Goal: Information Seeking & Learning: Find specific fact

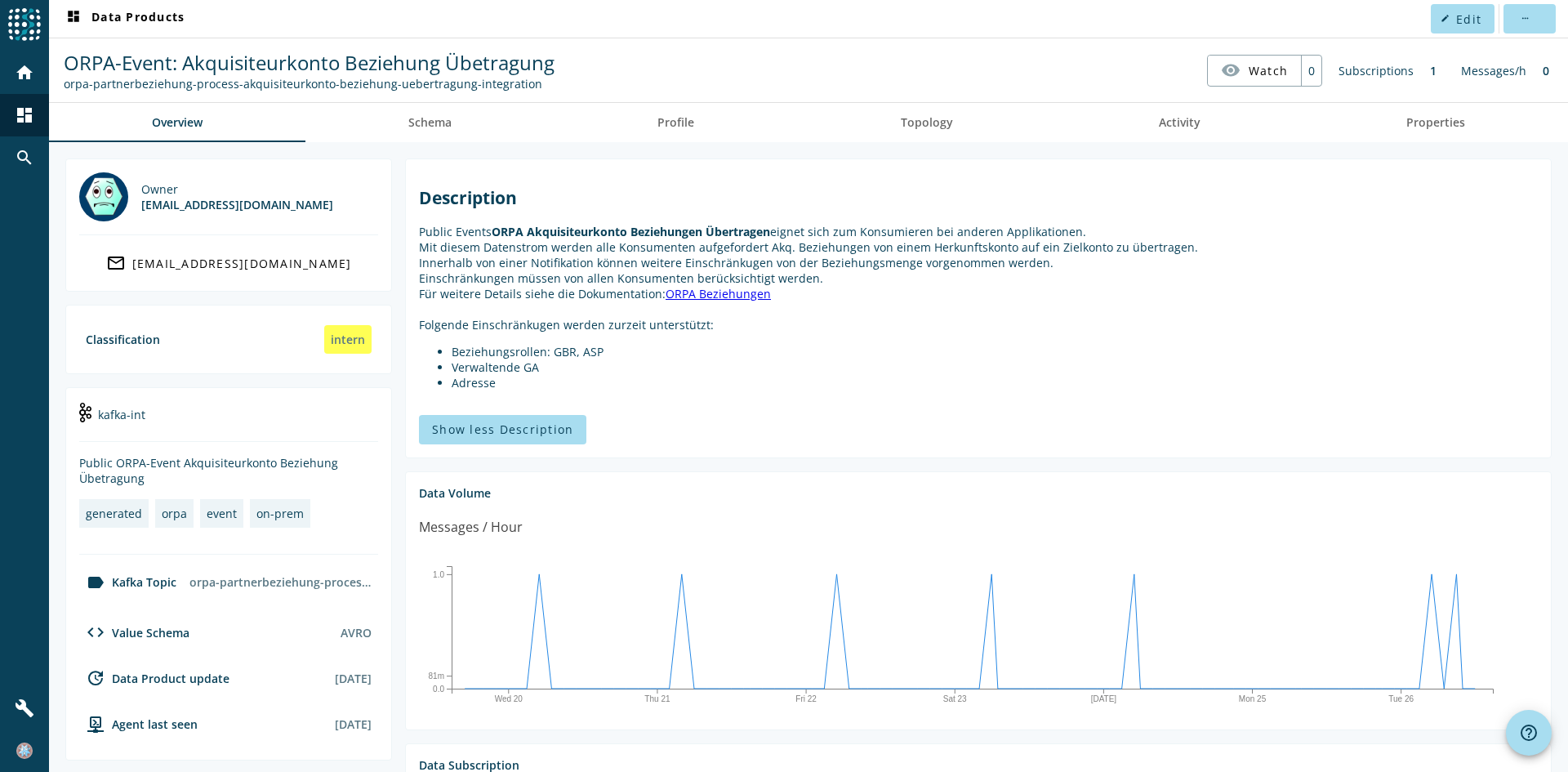
click at [759, 16] on nav "dashboard Data Products edit Edit more_horiz" at bounding box center [808, 18] width 1519 height 38
click at [26, 157] on mat-icon "search" at bounding box center [24, 158] width 19 height 19
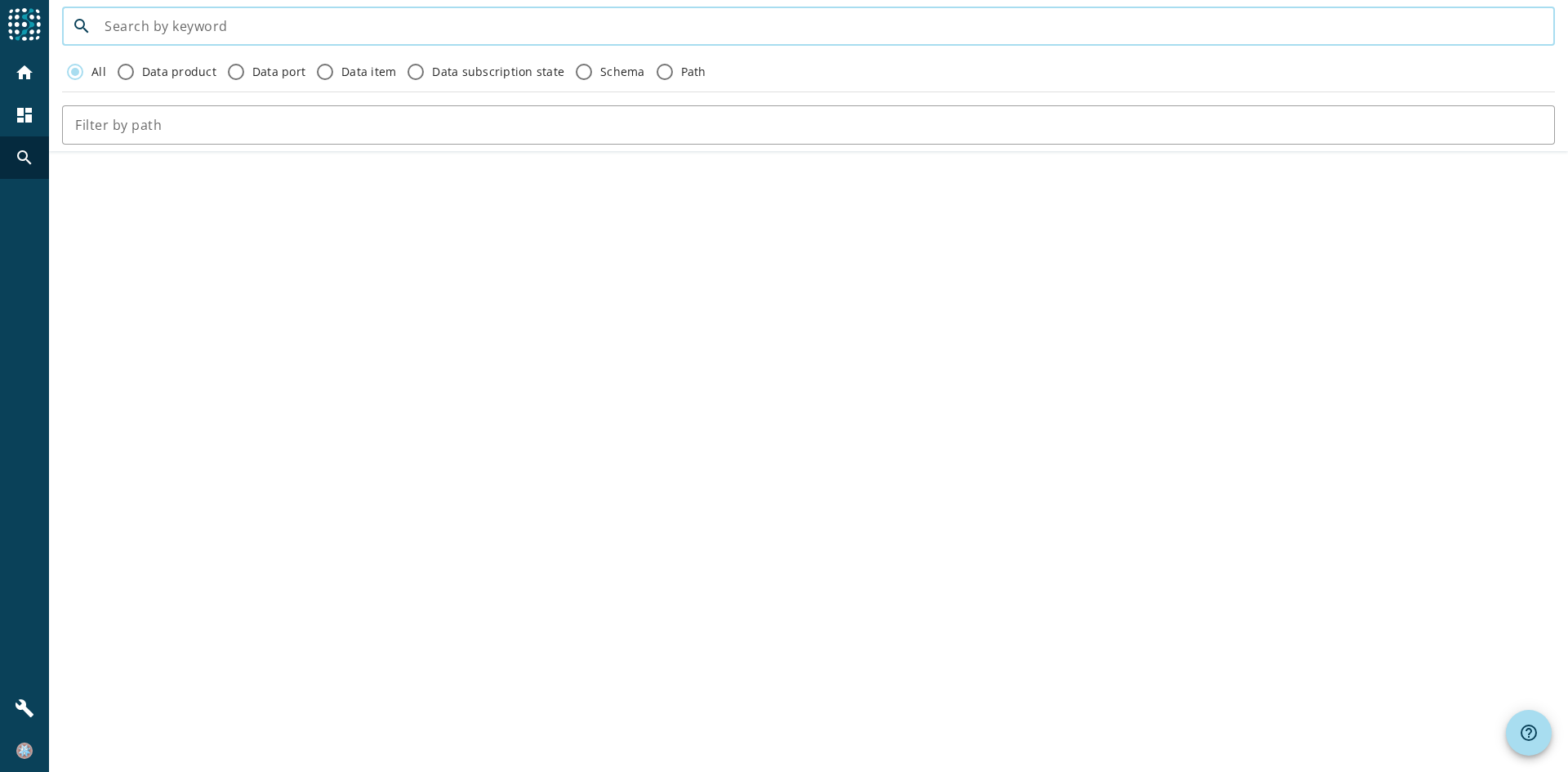
click at [852, 31] on input at bounding box center [822, 26] width 1438 height 19
paste input "syl-payment-infobj-statement-"
type input "syl-payment-infobj-statement-"
click at [20, 79] on mat-icon "home" at bounding box center [24, 73] width 19 height 19
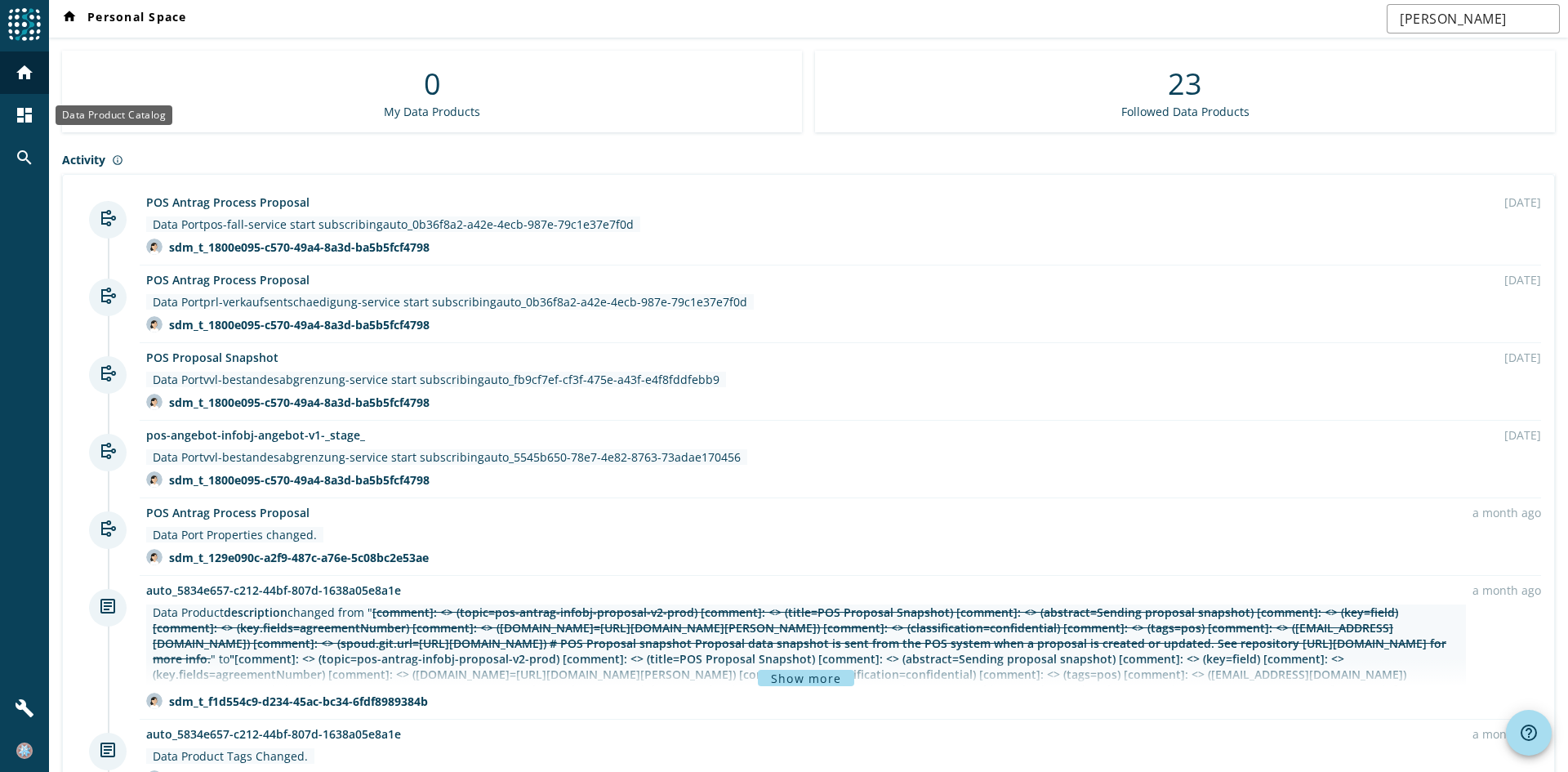
click at [21, 114] on mat-icon "dashboard" at bounding box center [24, 115] width 19 height 19
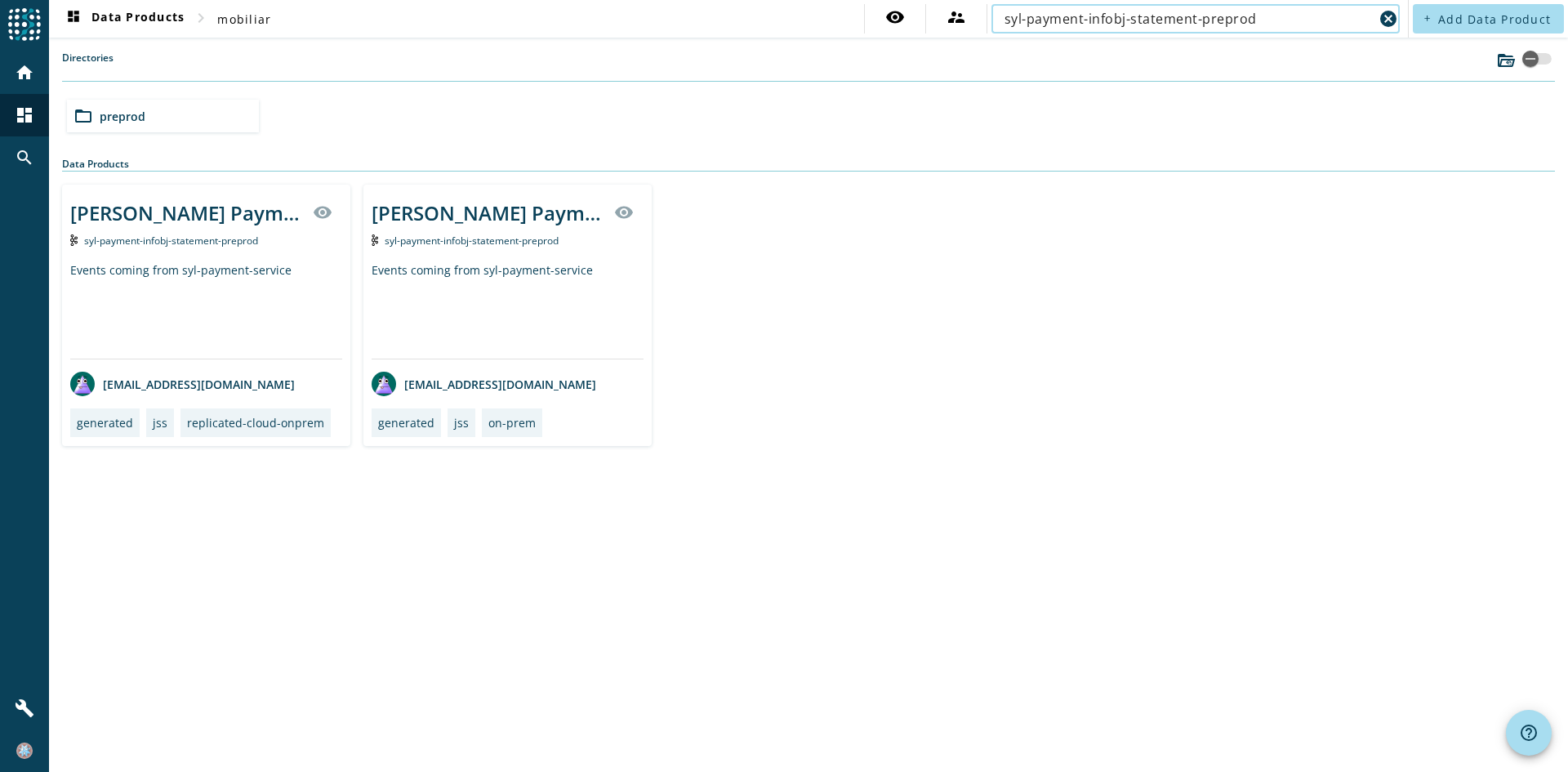
type input "syl-payment-infobj-statement-preprod"
